Goal: Download file/media

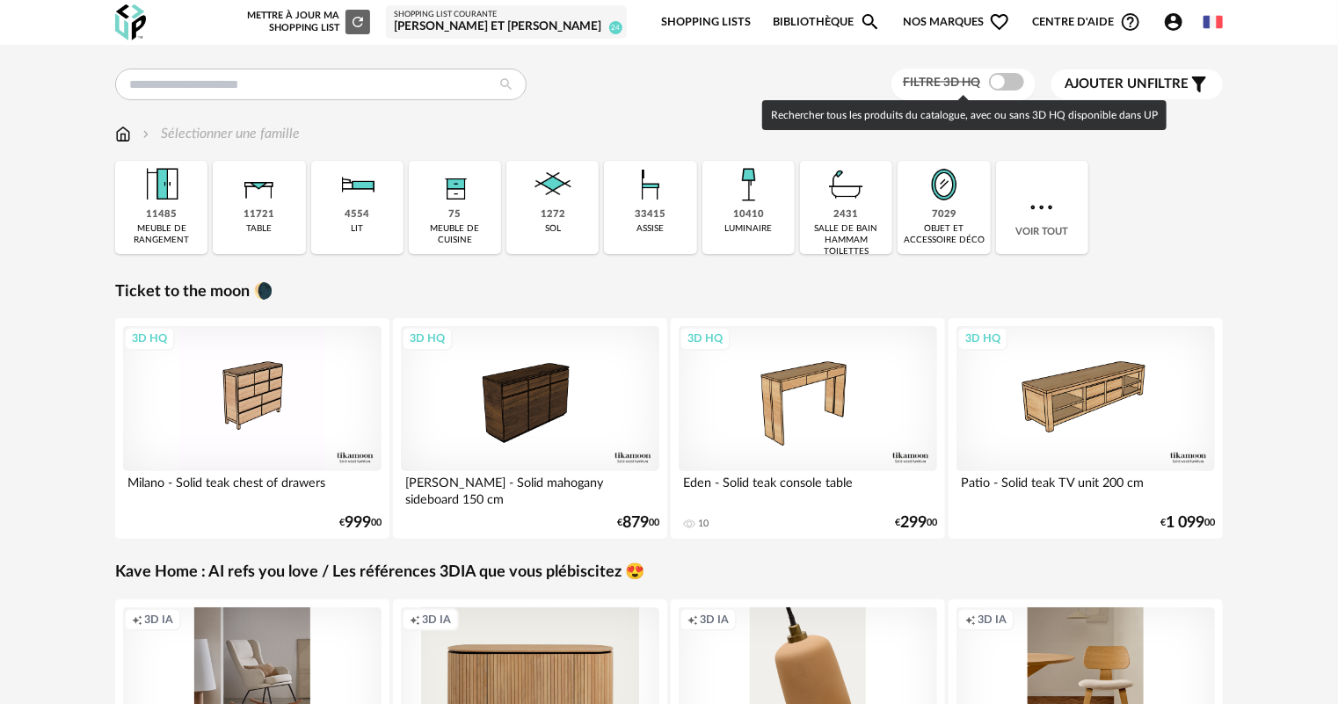
drag, startPoint x: 997, startPoint y: 88, endPoint x: 1055, endPoint y: 217, distance: 141.7
click at [997, 87] on span at bounding box center [1006, 82] width 35 height 18
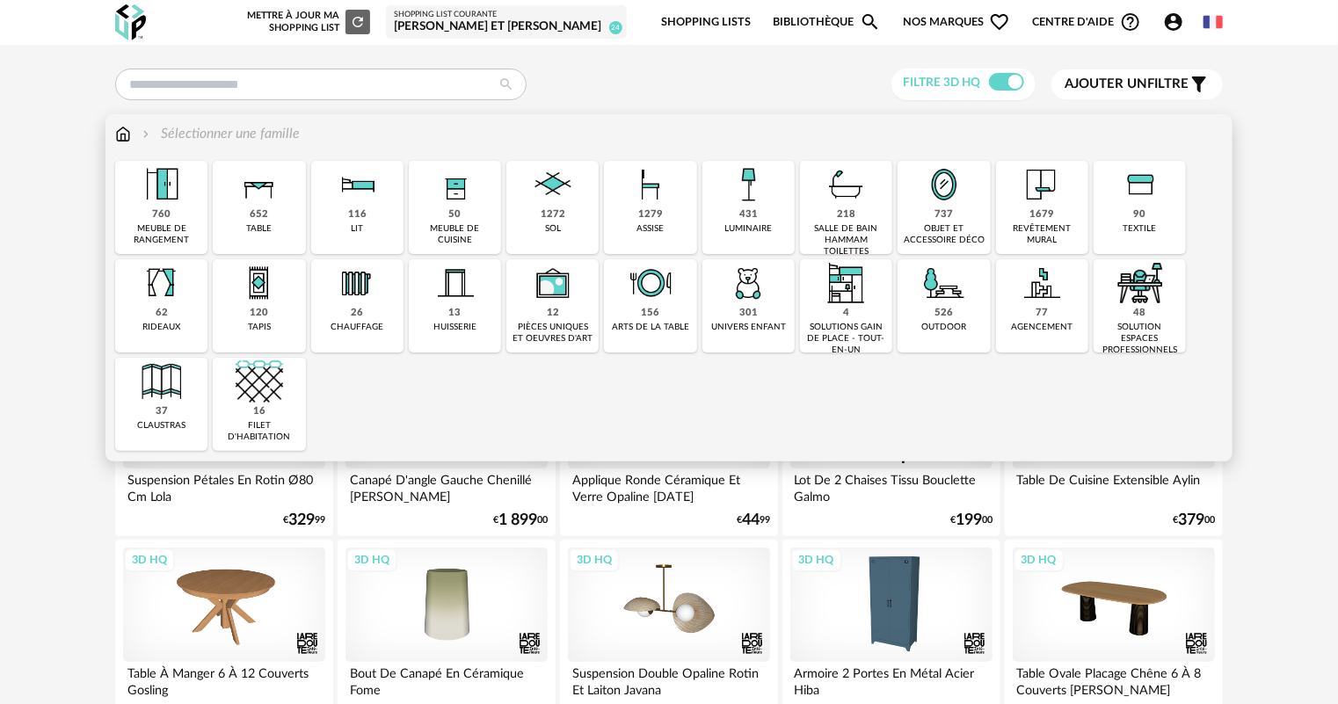
click at [545, 194] on img at bounding box center [552, 184] width 47 height 47
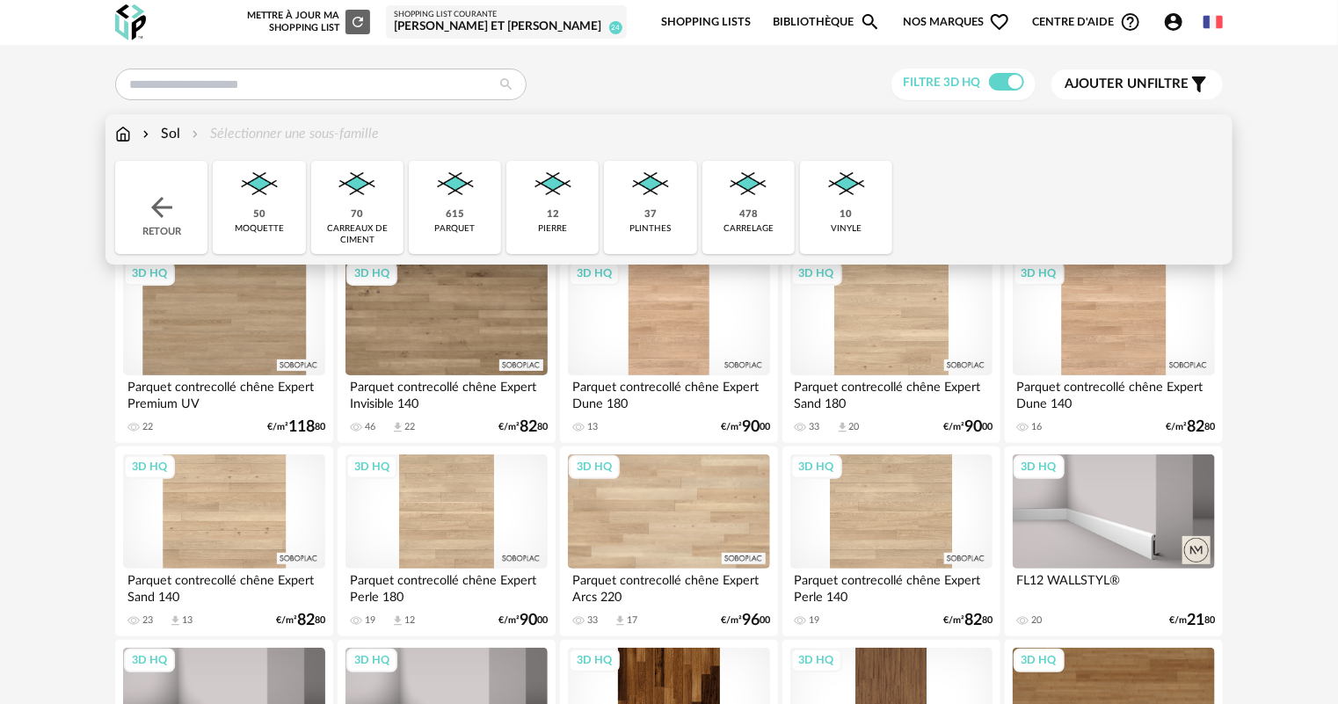
click at [779, 186] on div "478 [GEOGRAPHIC_DATA]" at bounding box center [748, 207] width 92 height 93
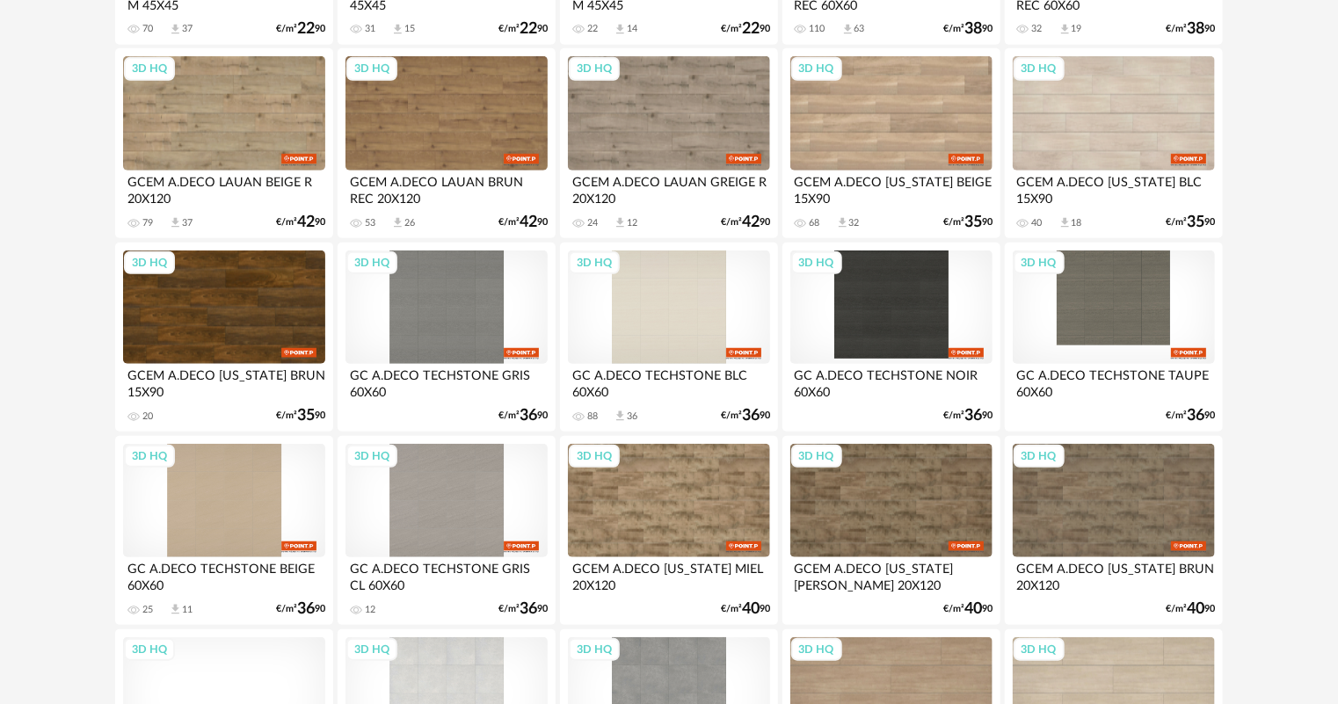
scroll to position [563, 0]
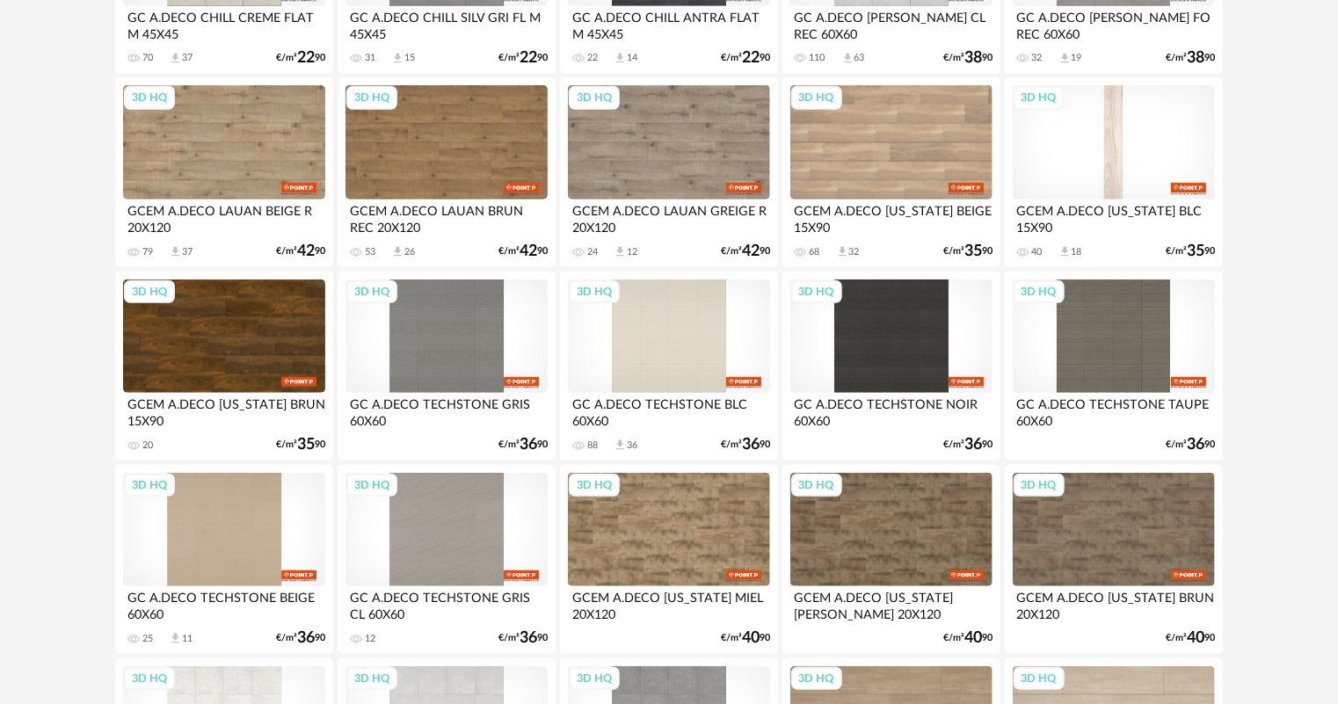
click at [1118, 183] on div "3D HQ" at bounding box center [1114, 142] width 202 height 114
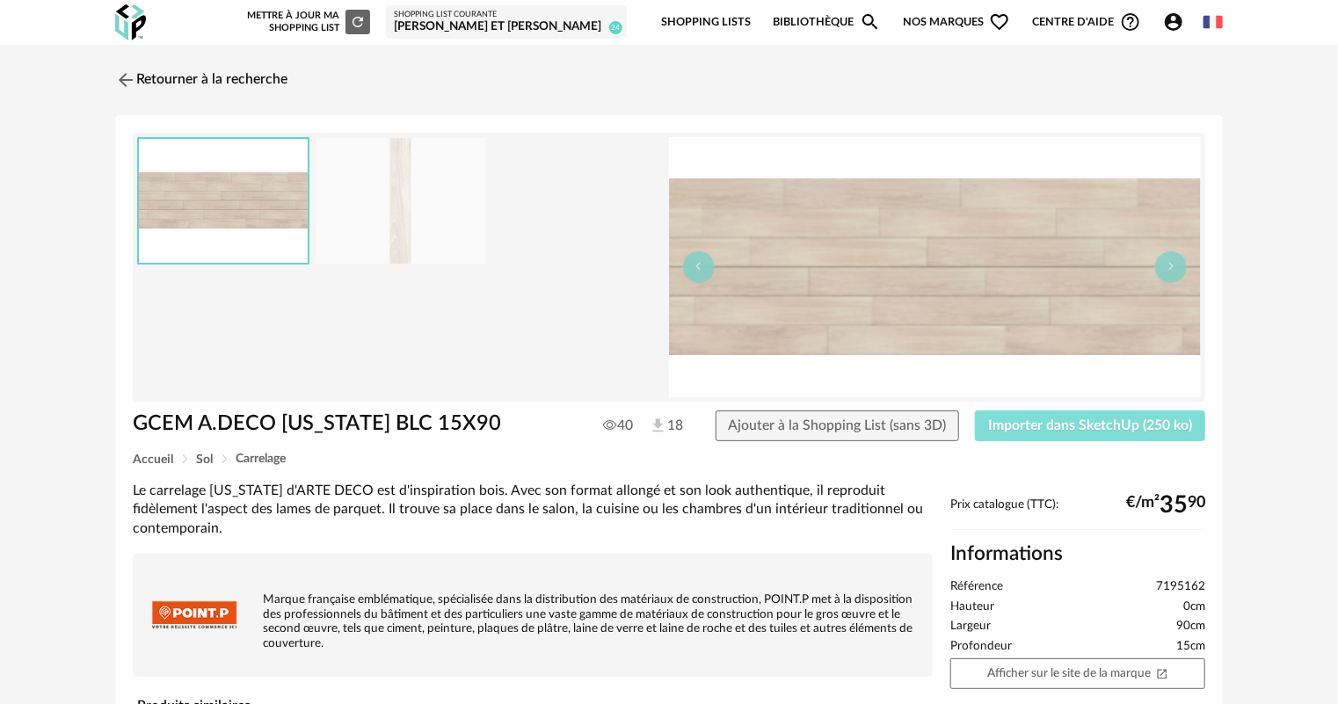
click at [1074, 433] on button "Importer dans SketchUp (250 ko)" at bounding box center [1090, 427] width 230 height 32
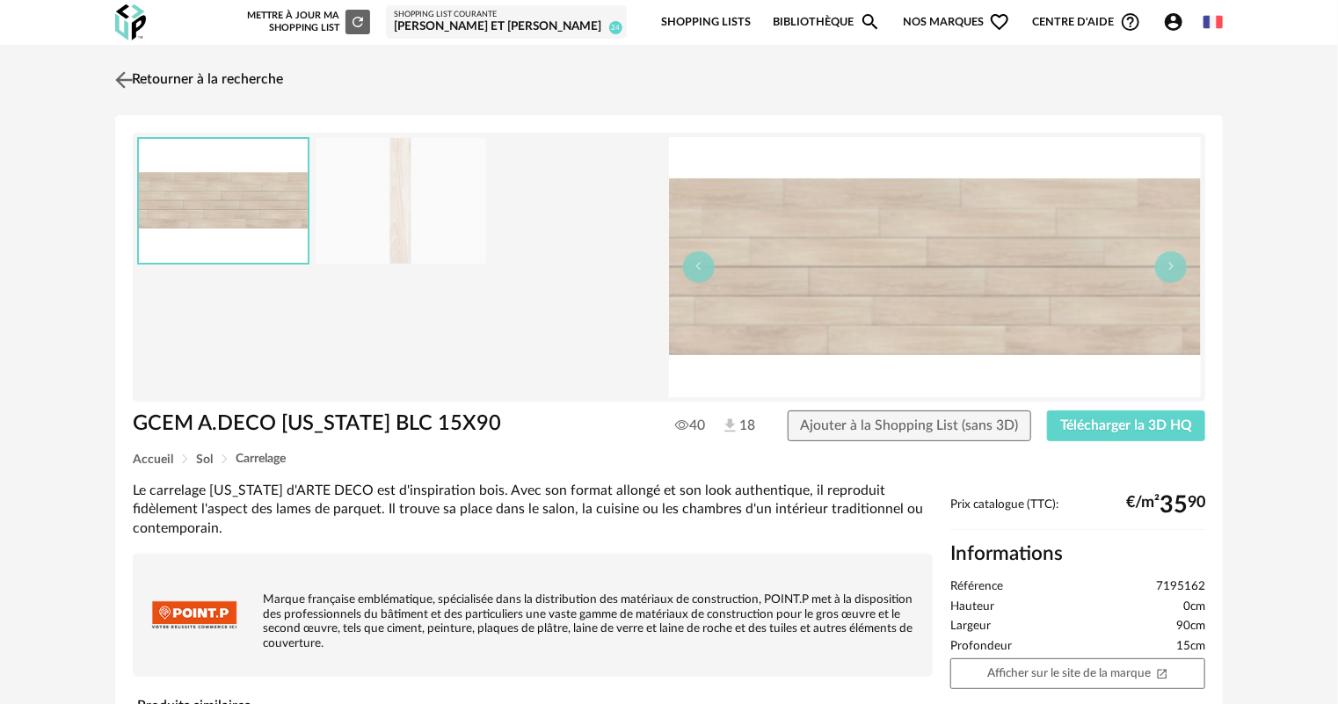
click at [195, 71] on link "Retourner à la recherche" at bounding box center [197, 80] width 172 height 39
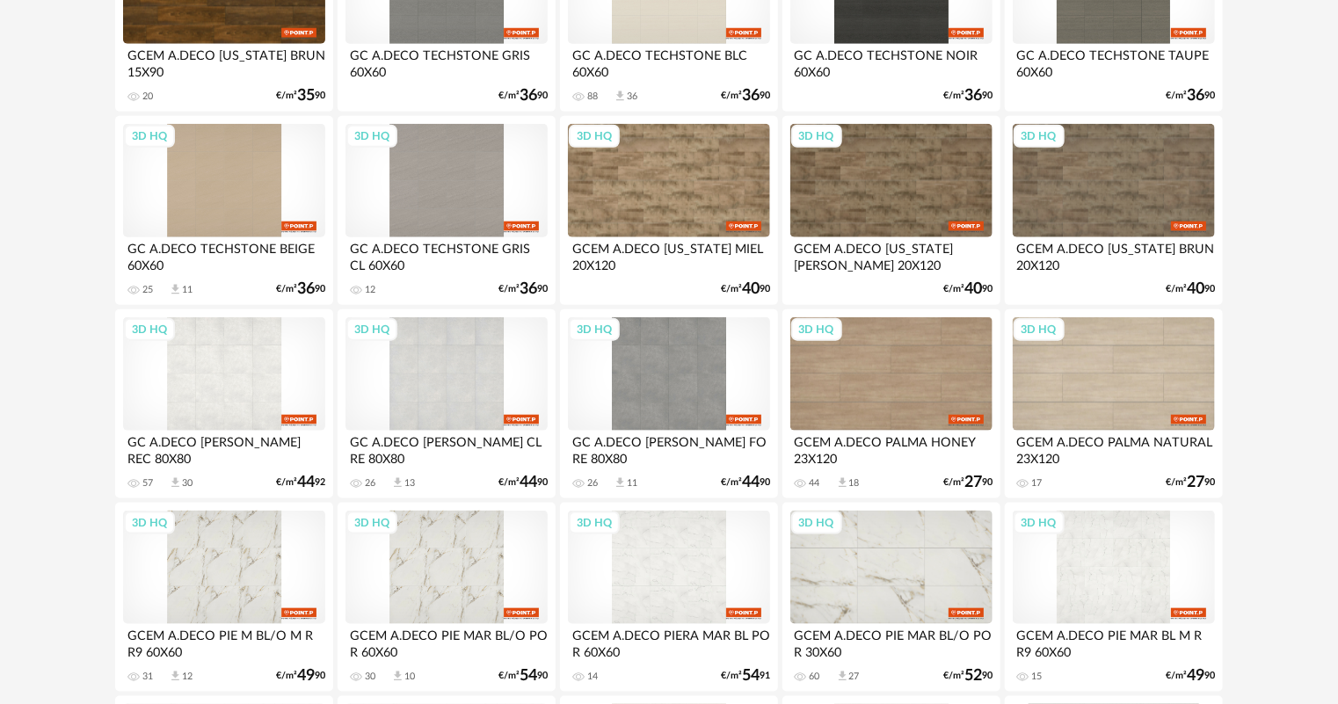
scroll to position [914, 0]
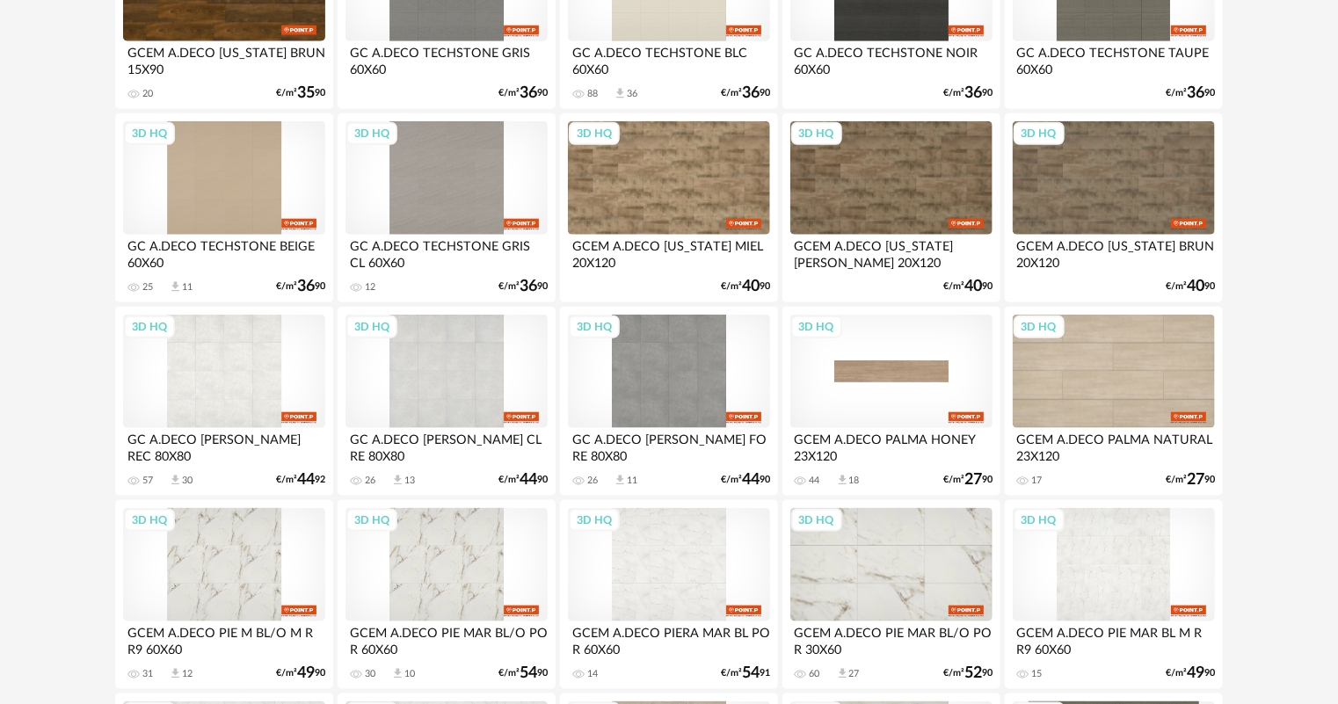
click at [943, 345] on div "3D HQ" at bounding box center [891, 372] width 202 height 114
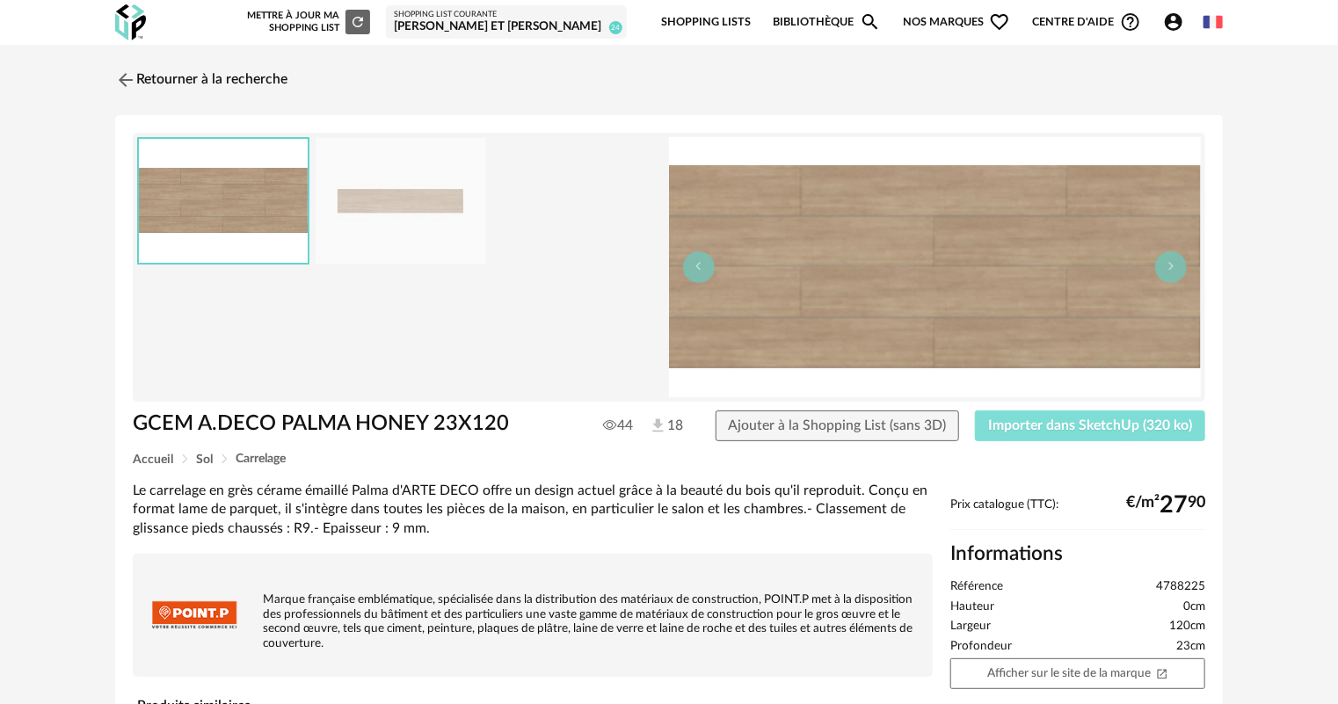
click at [1114, 433] on button "Importer dans SketchUp (320 ko)" at bounding box center [1090, 427] width 230 height 32
